Goal: Check status: Check status

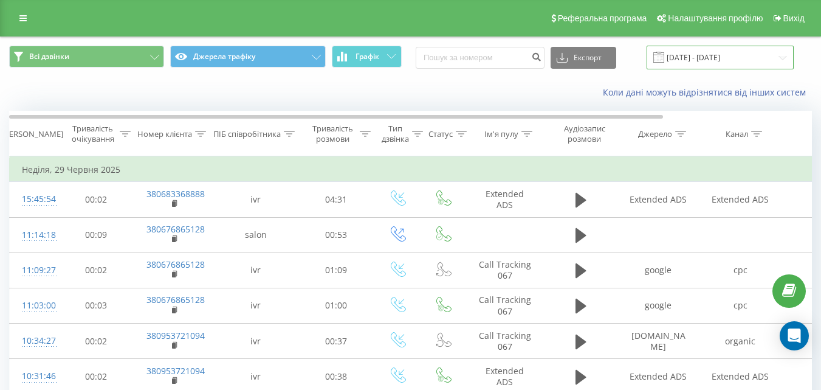
click at [694, 60] on input "29.06.2025 - 29.06.2025" at bounding box center [720, 58] width 147 height 24
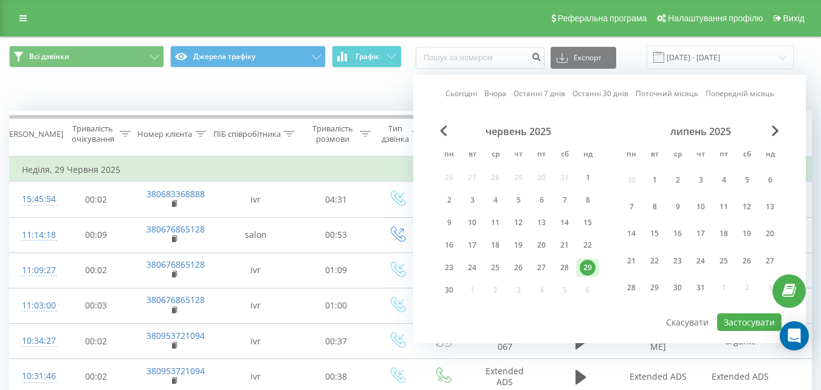
click at [448, 130] on div "червень 2025" at bounding box center [519, 131] width 162 height 12
click at [443, 130] on span "Previous Month" at bounding box center [443, 130] width 7 height 11
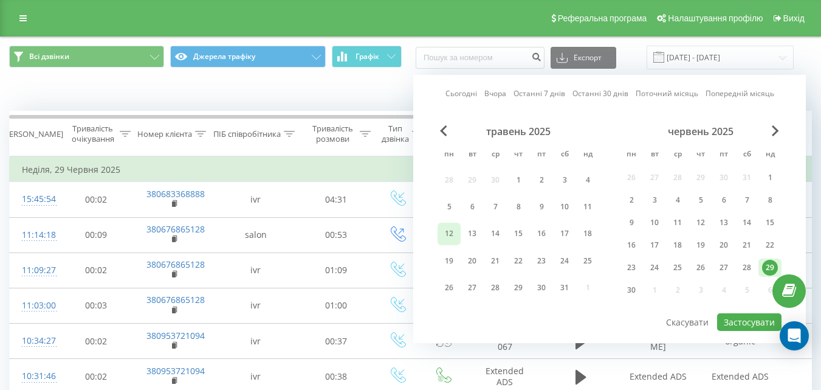
click at [452, 235] on div "12" at bounding box center [449, 234] width 16 height 16
click at [740, 322] on button "Застосувати" at bounding box center [749, 322] width 64 height 18
type input "[DATE] - [DATE]"
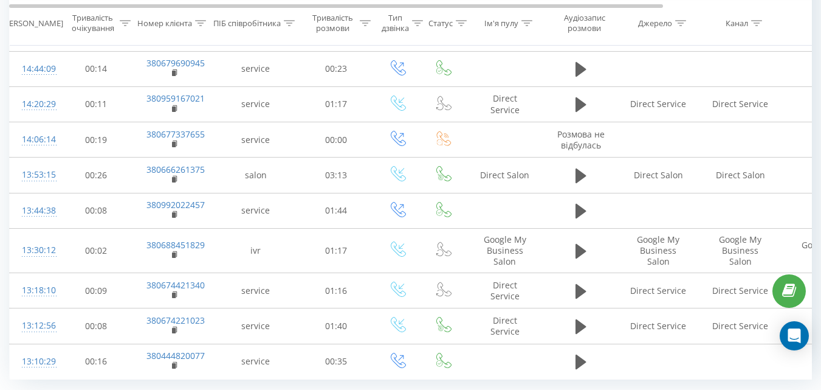
scroll to position [741, 0]
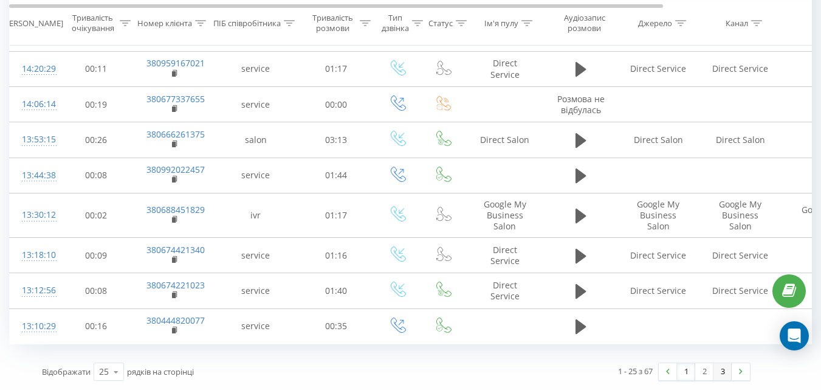
click at [717, 371] on link "3" at bounding box center [723, 371] width 18 height 17
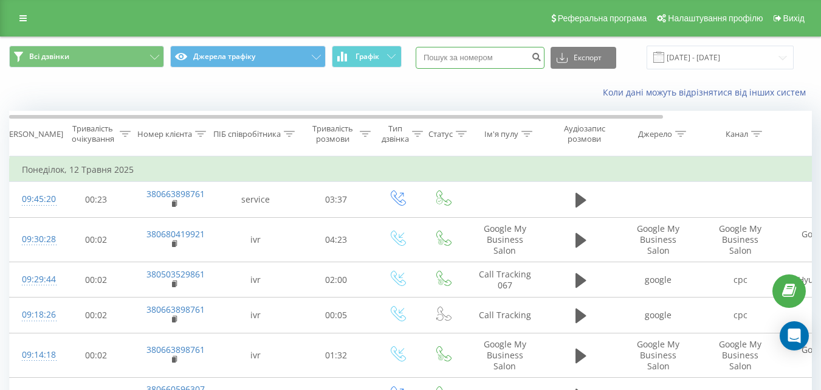
click at [497, 53] on input at bounding box center [480, 58] width 129 height 22
paste input "380636542260"
type input "380636542260"
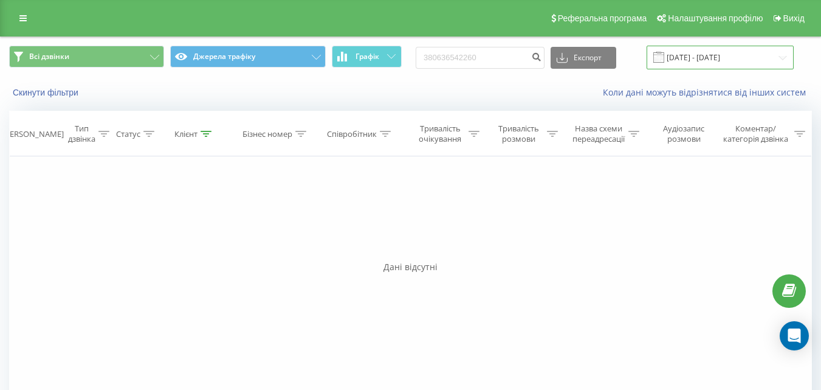
click at [729, 58] on input "[DATE] - [DATE]" at bounding box center [720, 58] width 147 height 24
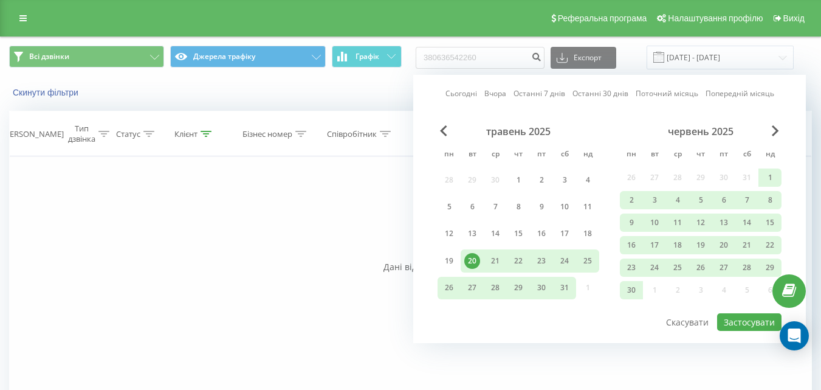
click at [434, 125] on div "Сьогодні Вчора Останні 7 днів Останні 30 днів Поточний місяць Попередній місяць…" at bounding box center [609, 209] width 393 height 268
click at [439, 128] on div "травень 2025" at bounding box center [519, 131] width 162 height 12
click at [445, 136] on div "травень 2025" at bounding box center [519, 131] width 162 height 12
click at [445, 133] on span "Previous Month" at bounding box center [443, 130] width 7 height 11
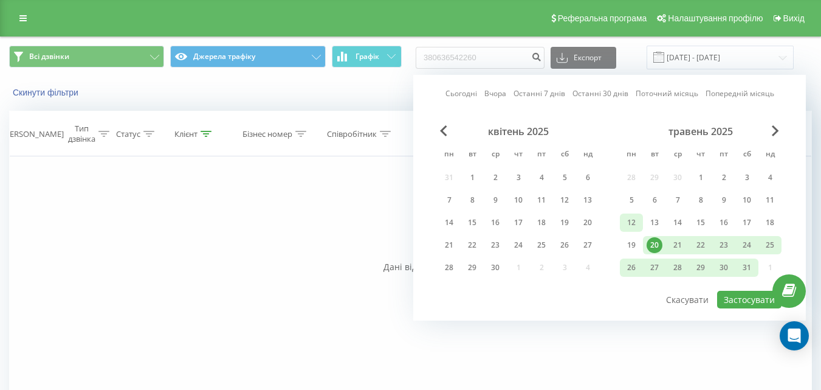
click at [633, 222] on div "12" at bounding box center [632, 223] width 16 height 16
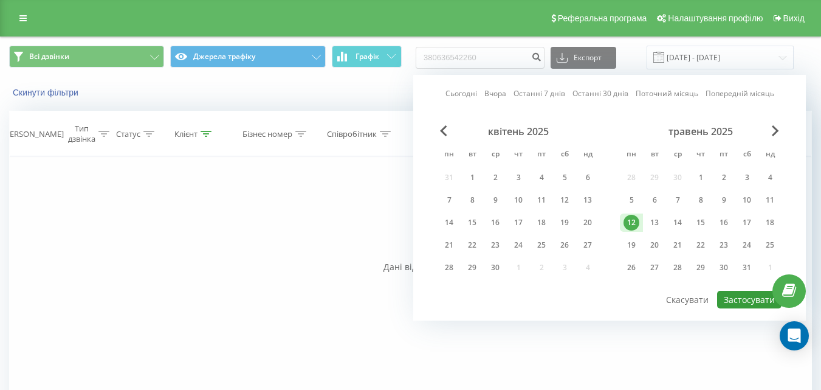
click at [750, 299] on button "Застосувати" at bounding box center [749, 300] width 64 height 18
type input "[DATE] - [DATE]"
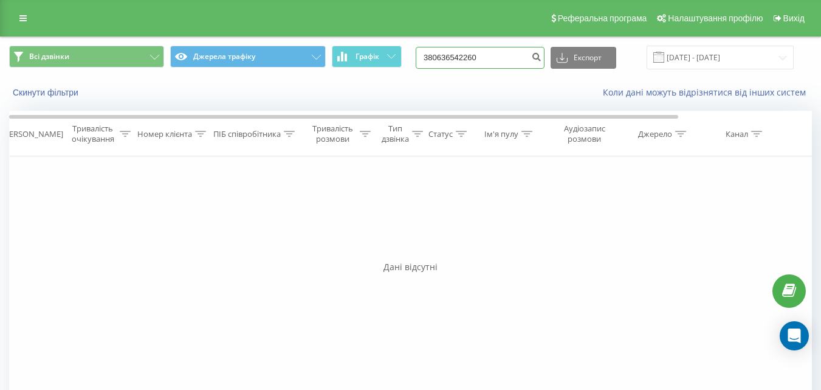
click at [509, 61] on input "380636542260" at bounding box center [480, 58] width 129 height 22
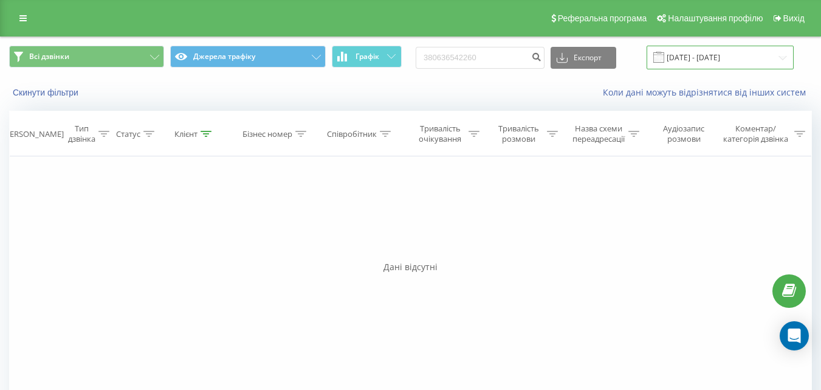
click at [701, 58] on input "[DATE] - [DATE]" at bounding box center [720, 58] width 147 height 24
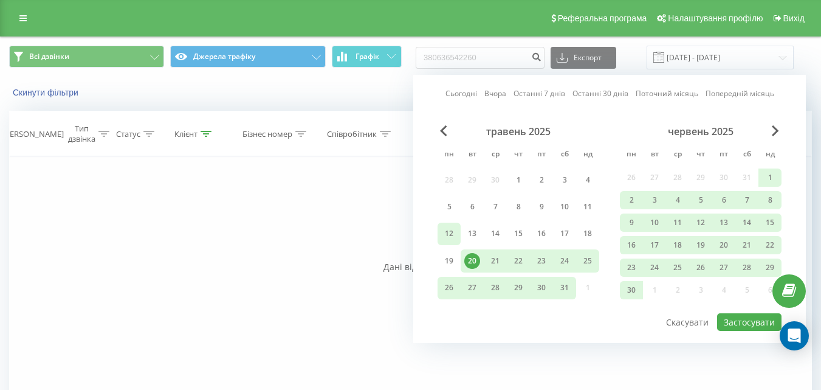
click at [450, 237] on div "12" at bounding box center [449, 234] width 16 height 16
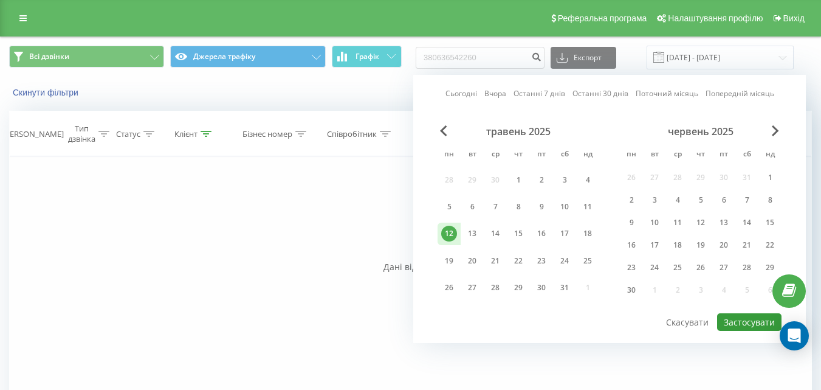
click at [744, 324] on button "Застосувати" at bounding box center [749, 322] width 64 height 18
type input "[DATE] - [DATE]"
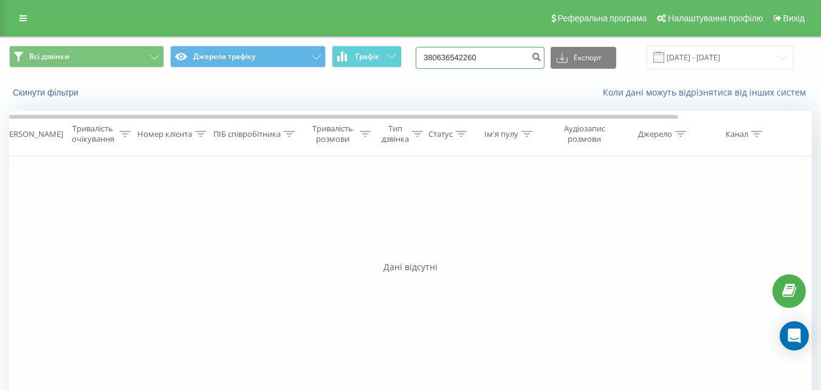
drag, startPoint x: 516, startPoint y: 60, endPoint x: 425, endPoint y: 57, distance: 91.2
click at [425, 57] on div "Всі дзвінки Джерела трафіку Графік 380636542260 Експорт .csv .xls .xlsx [DATE] …" at bounding box center [410, 58] width 803 height 24
click at [731, 57] on input "[DATE] - [DATE]" at bounding box center [720, 58] width 147 height 24
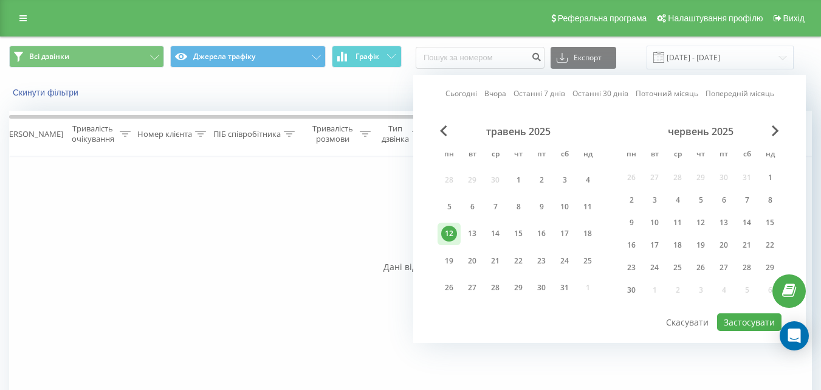
click at [454, 231] on div "12" at bounding box center [449, 234] width 16 height 16
click at [739, 314] on button "Застосувати" at bounding box center [749, 322] width 64 height 18
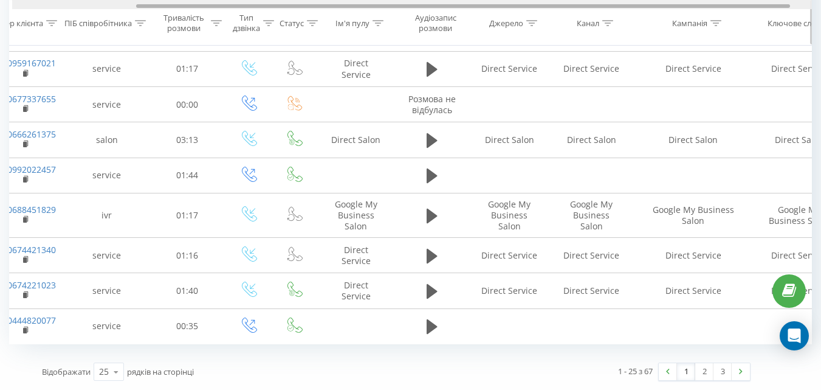
scroll to position [0, 142]
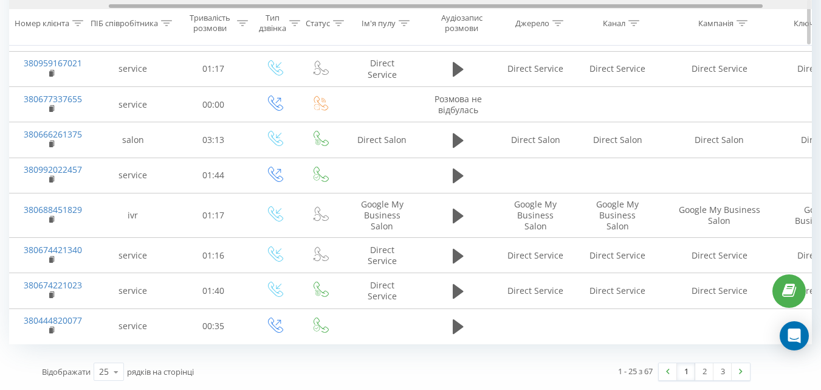
drag, startPoint x: 463, startPoint y: 5, endPoint x: 563, endPoint y: 10, distance: 100.4
click at [563, 10] on div "Дата дзвінка Тривалість очікування Номер клієнта ПІБ співробітника Тривалість р…" at bounding box center [410, 23] width 803 height 46
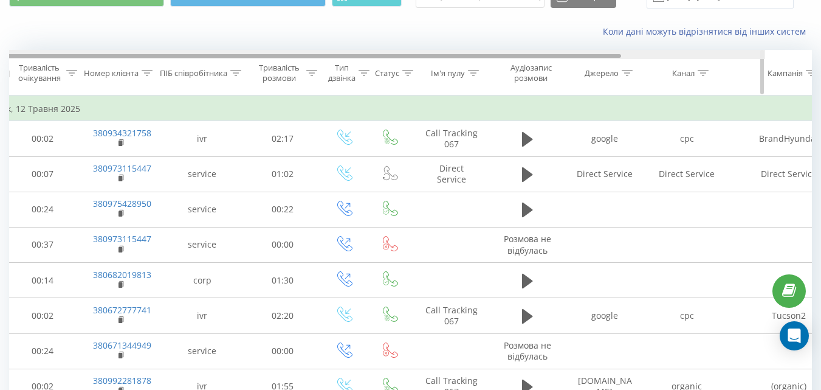
scroll to position [0, 0]
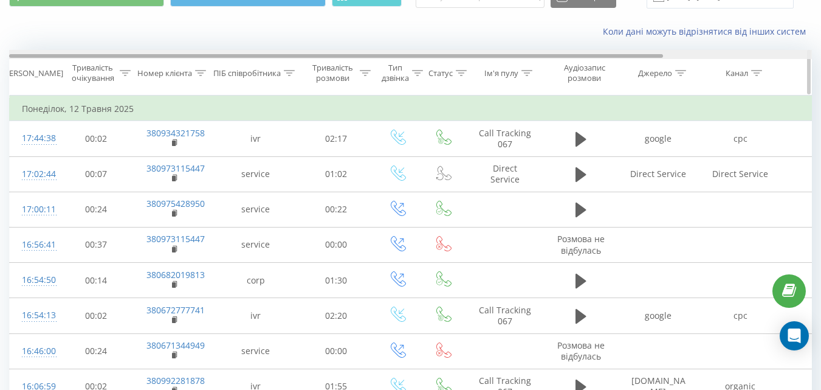
drag, startPoint x: 359, startPoint y: 55, endPoint x: 197, endPoint y: 60, distance: 162.4
click at [197, 60] on div "Дата дзвінка Тривалість очікування Номер клієнта ПІБ співробітника Тривалість р…" at bounding box center [410, 73] width 803 height 46
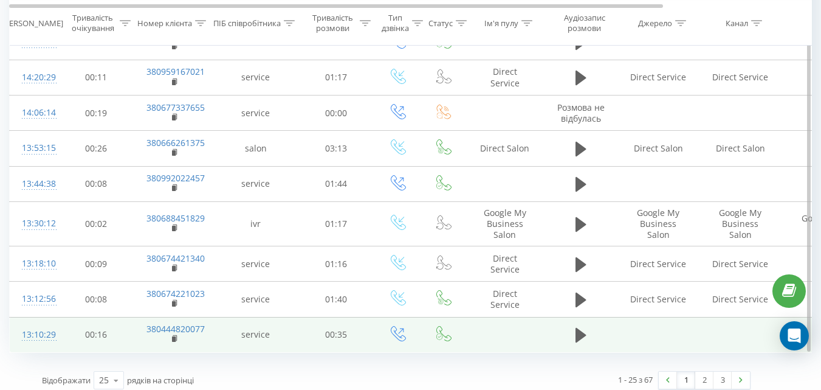
scroll to position [741, 0]
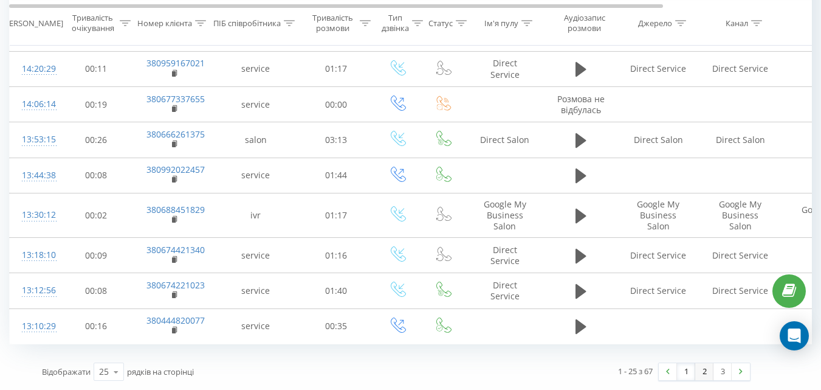
click at [707, 371] on link "2" at bounding box center [704, 371] width 18 height 17
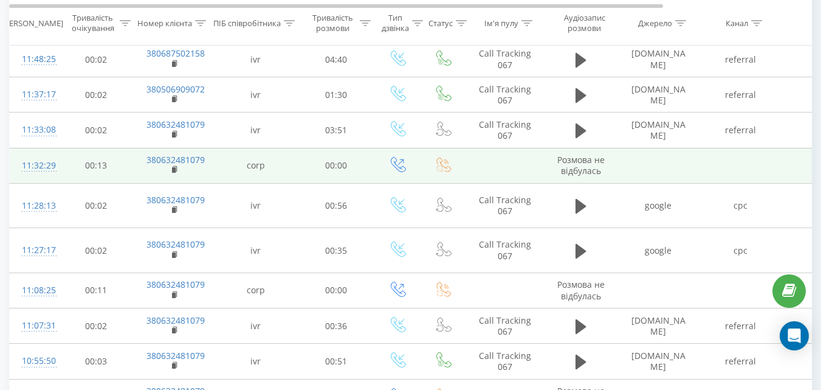
scroll to position [384, 0]
